Goal: Entertainment & Leisure: Consume media (video, audio)

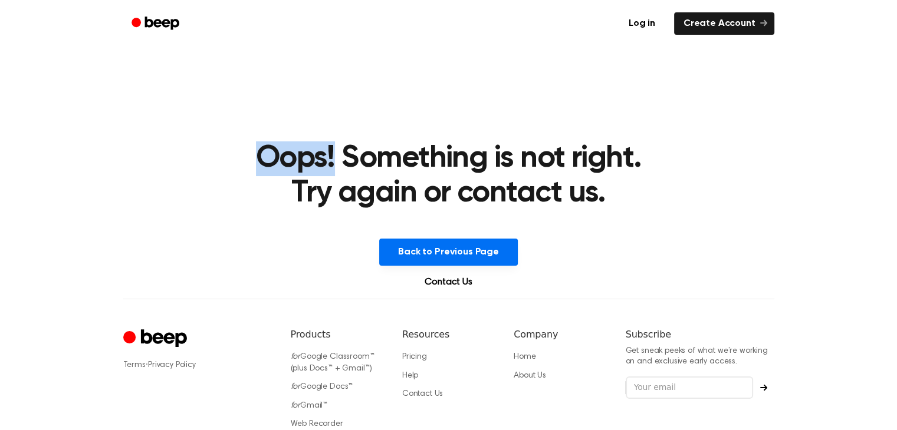
drag, startPoint x: 245, startPoint y: 161, endPoint x: 336, endPoint y: 162, distance: 90.8
click at [336, 162] on main "Oops! Something is not right. Try again or contact us. Back to Previous Page Co…" at bounding box center [448, 149] width 897 height 299
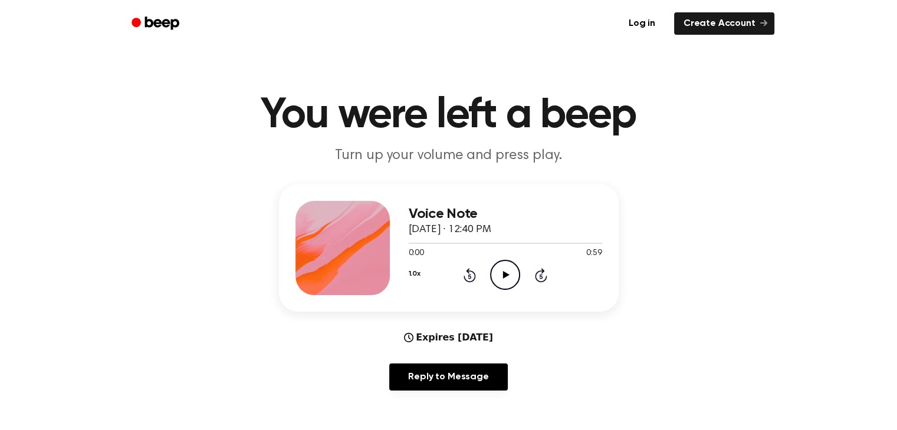
click at [510, 276] on icon "Play Audio" at bounding box center [505, 275] width 30 height 30
click at [510, 276] on icon "Pause Audio" at bounding box center [505, 275] width 30 height 30
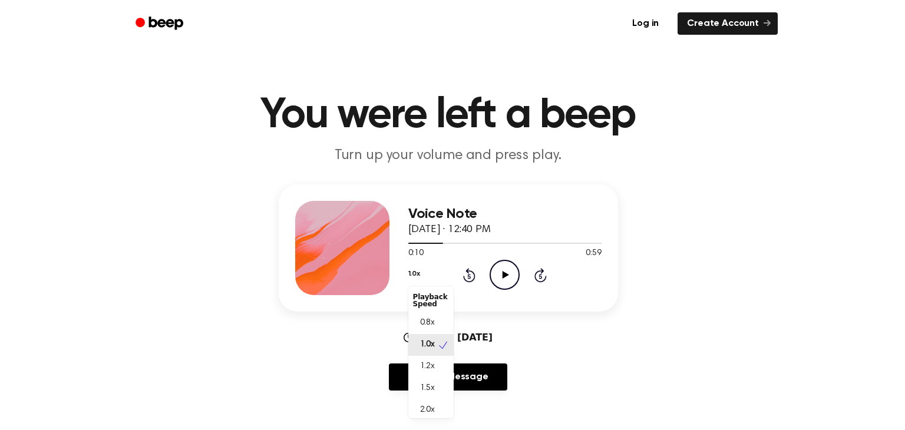
click at [412, 272] on button "1.0x" at bounding box center [414, 274] width 12 height 20
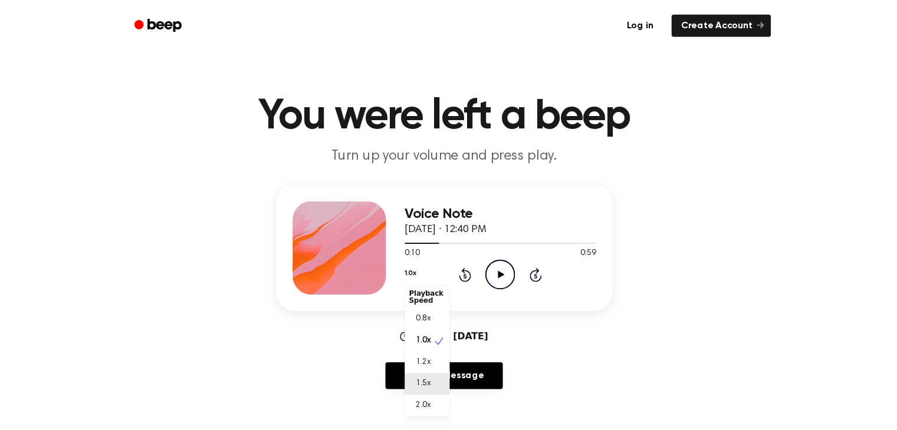
scroll to position [5, 0]
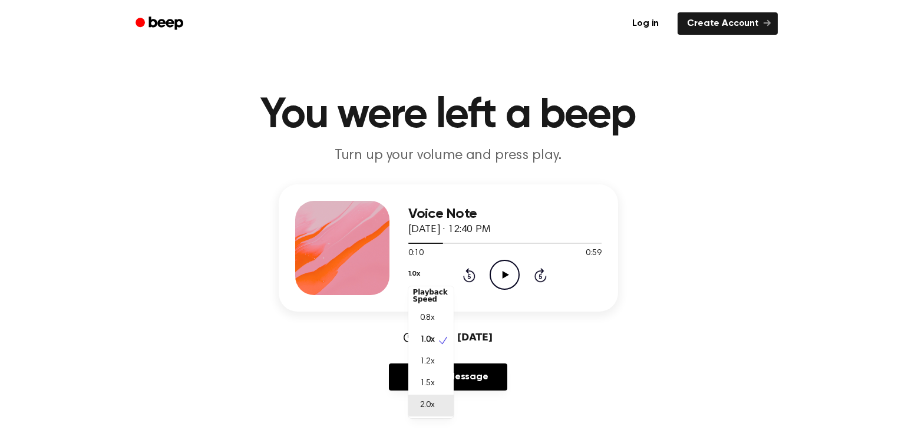
click at [423, 401] on span "2.0x" at bounding box center [427, 406] width 15 height 12
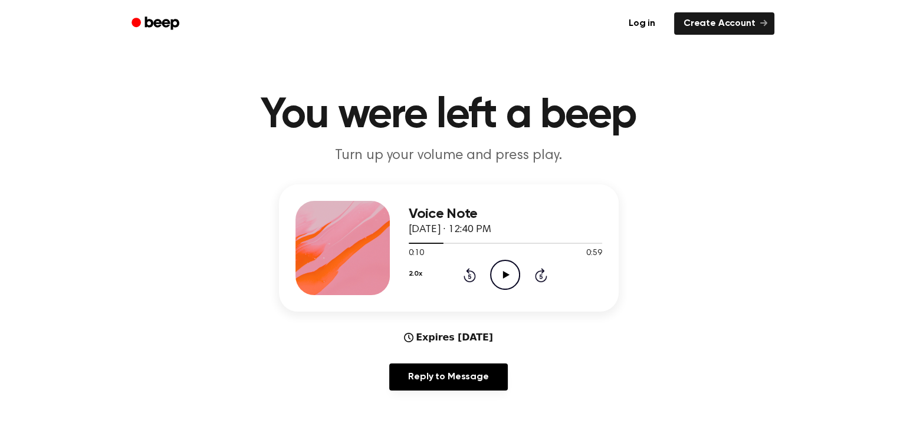
click at [505, 277] on icon "Play Audio" at bounding box center [505, 275] width 30 height 30
click at [505, 277] on icon "Pause Audio" at bounding box center [505, 275] width 30 height 30
click at [505, 277] on icon "Play Audio" at bounding box center [505, 275] width 30 height 30
click at [505, 277] on icon "Pause Audio" at bounding box center [505, 275] width 30 height 30
click at [505, 277] on icon "Play Audio" at bounding box center [505, 275] width 30 height 30
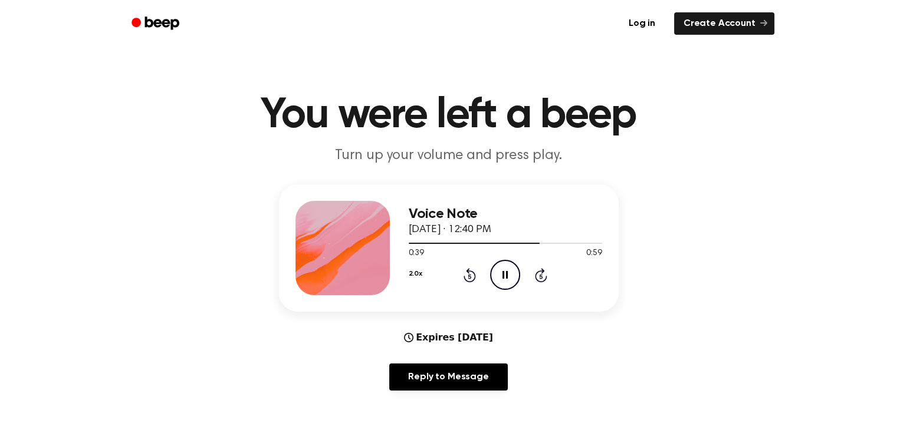
click at [505, 277] on icon "Pause Audio" at bounding box center [505, 275] width 30 height 30
click at [501, 276] on icon "Play Audio" at bounding box center [505, 275] width 30 height 30
